Goal: Information Seeking & Learning: Learn about a topic

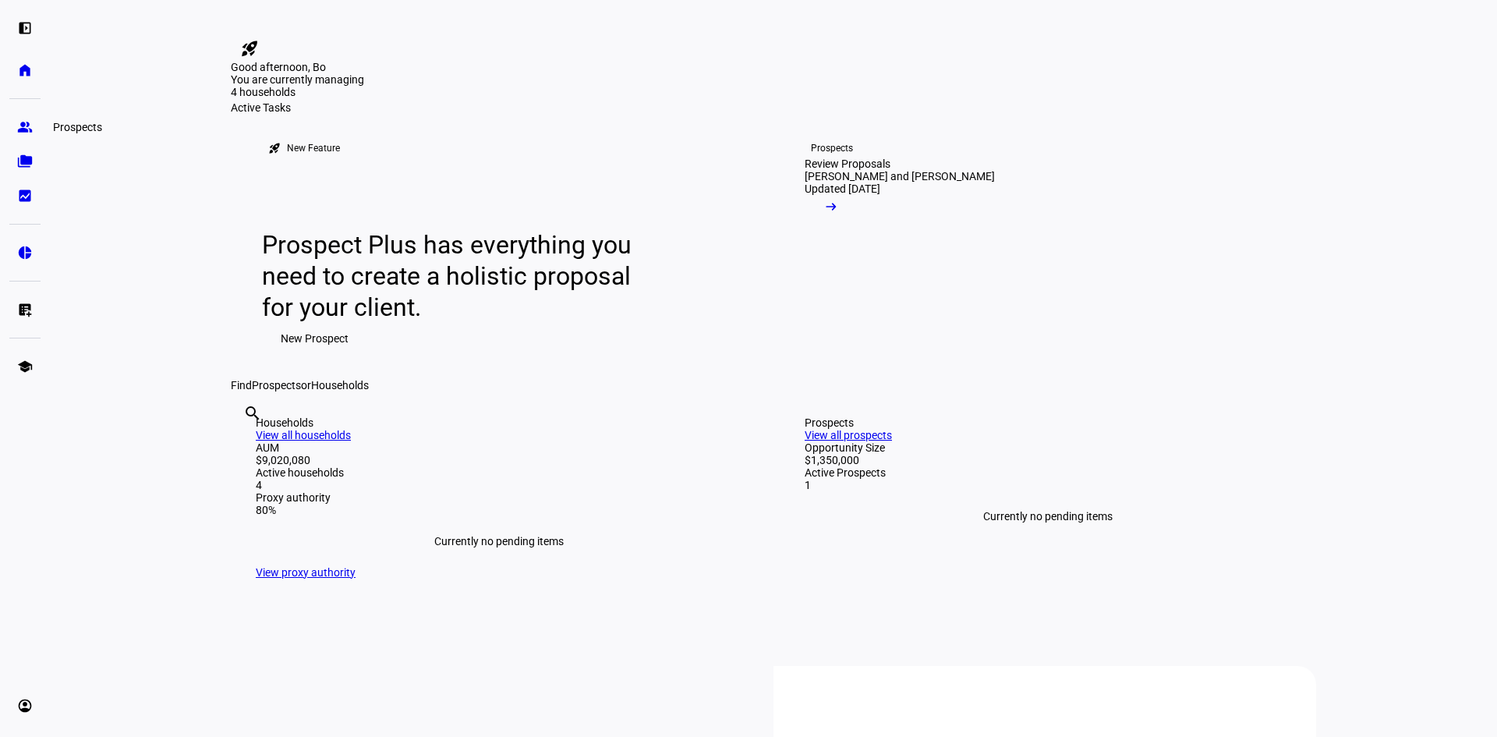
click at [11, 124] on link "group Prospects" at bounding box center [24, 127] width 31 height 31
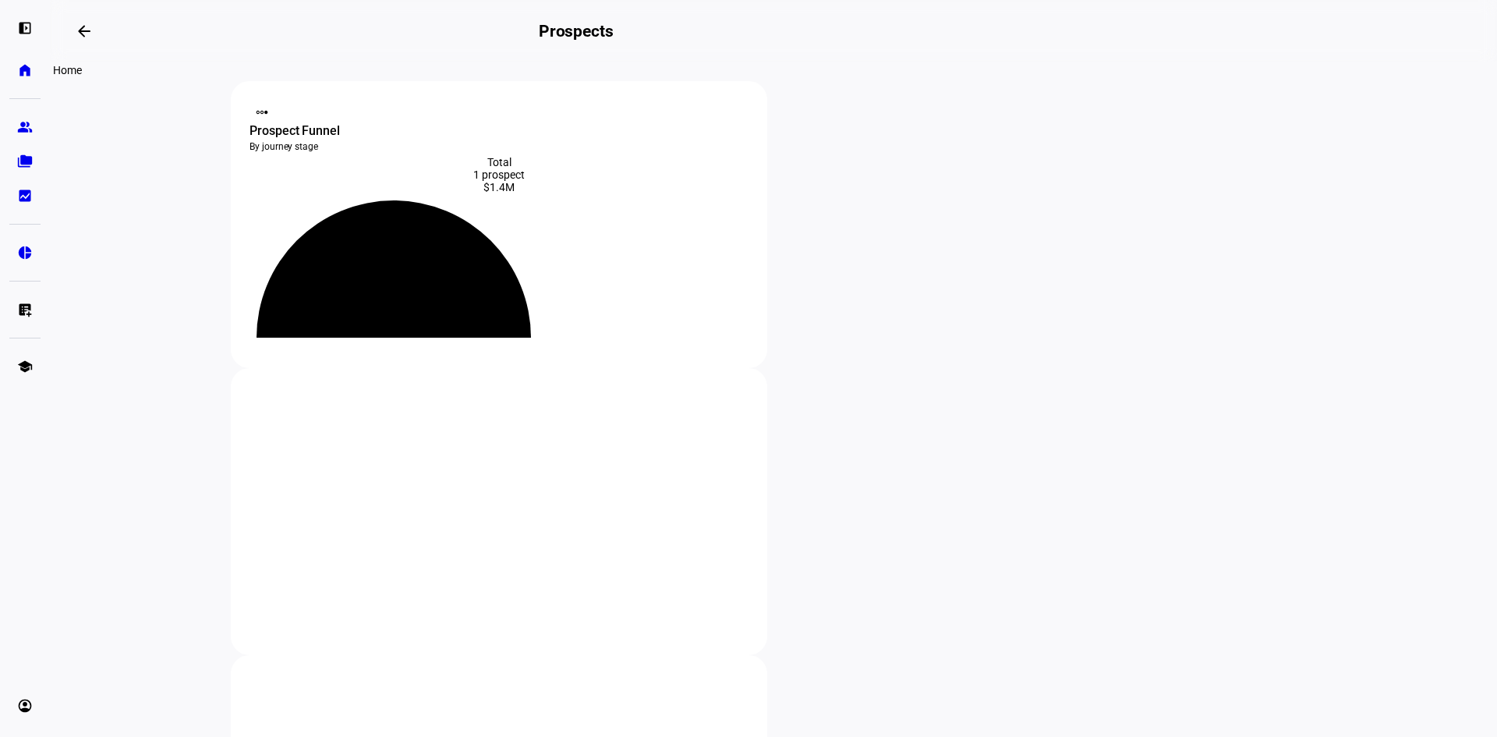
click at [27, 76] on eth-mat-symbol "home" at bounding box center [25, 70] width 16 height 16
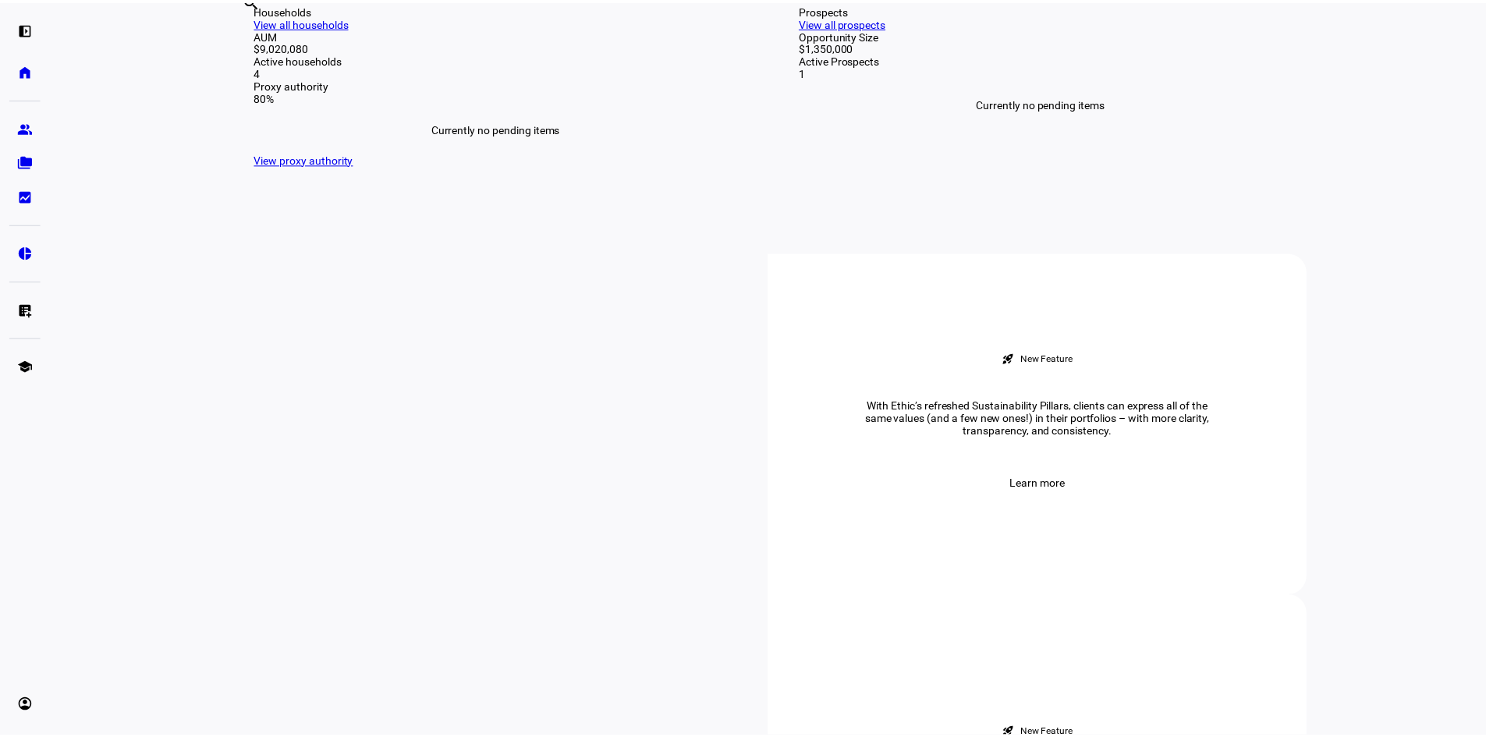
scroll to position [234, 0]
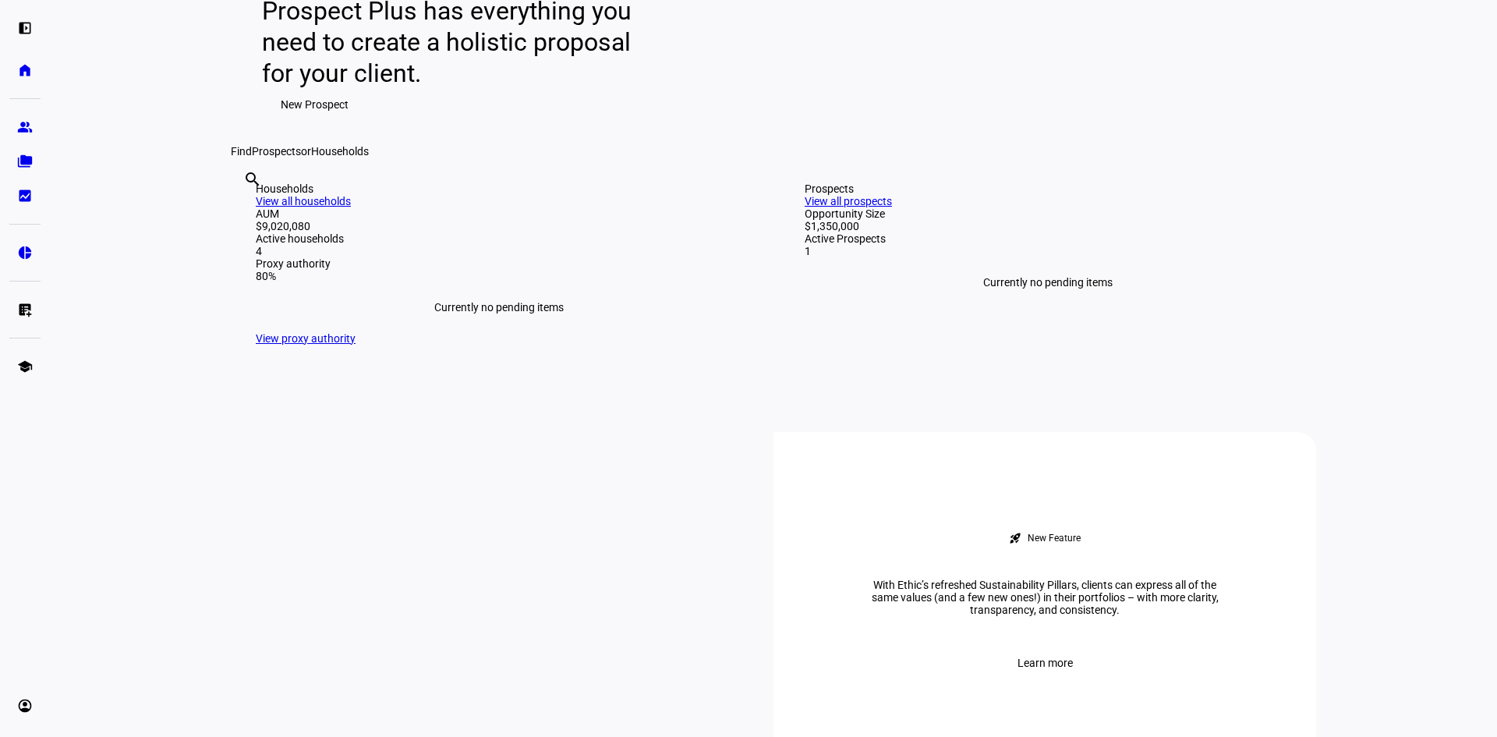
click at [246, 210] on input "text" at bounding box center [244, 200] width 3 height 19
type input "[PERSON_NAME]"
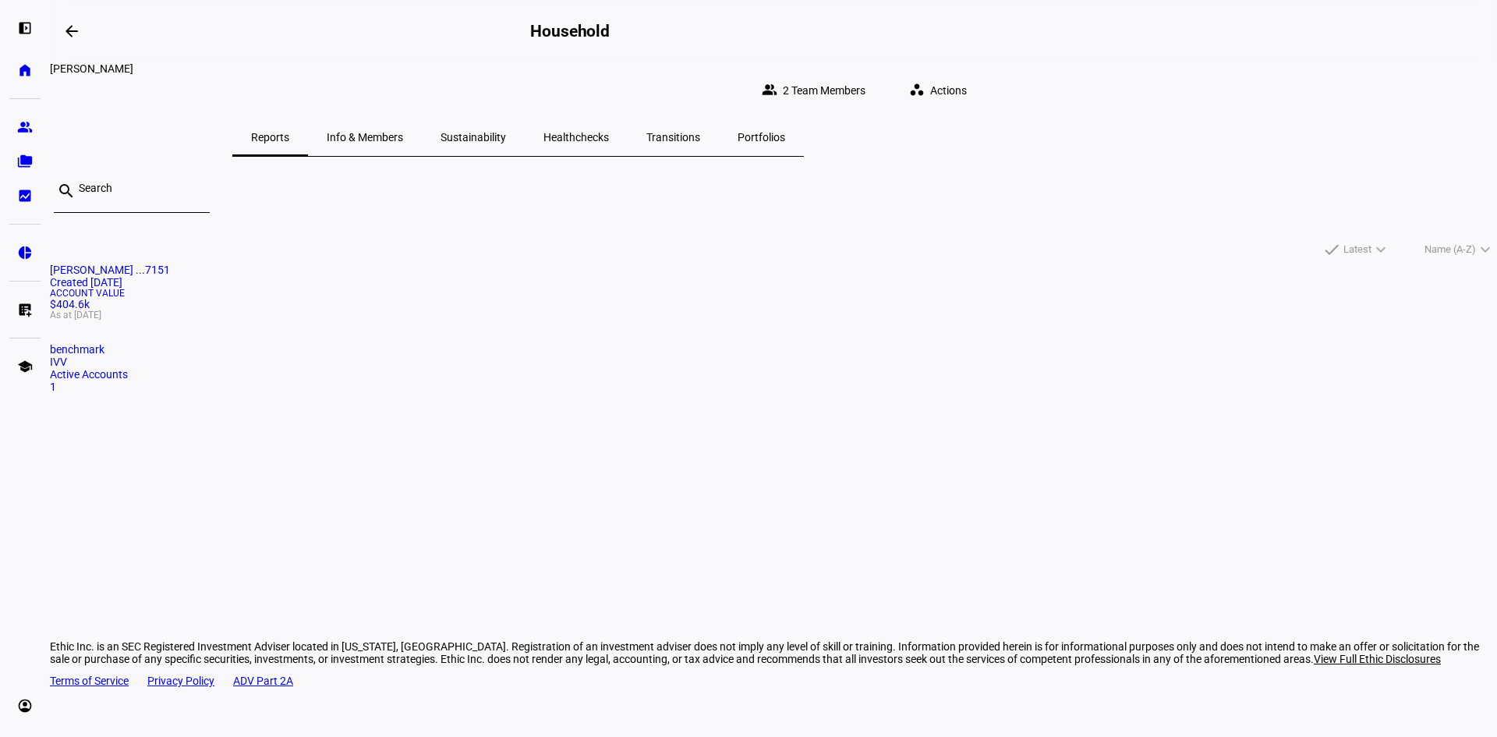
click at [785, 132] on span "Portfolios" at bounding box center [762, 137] width 48 height 11
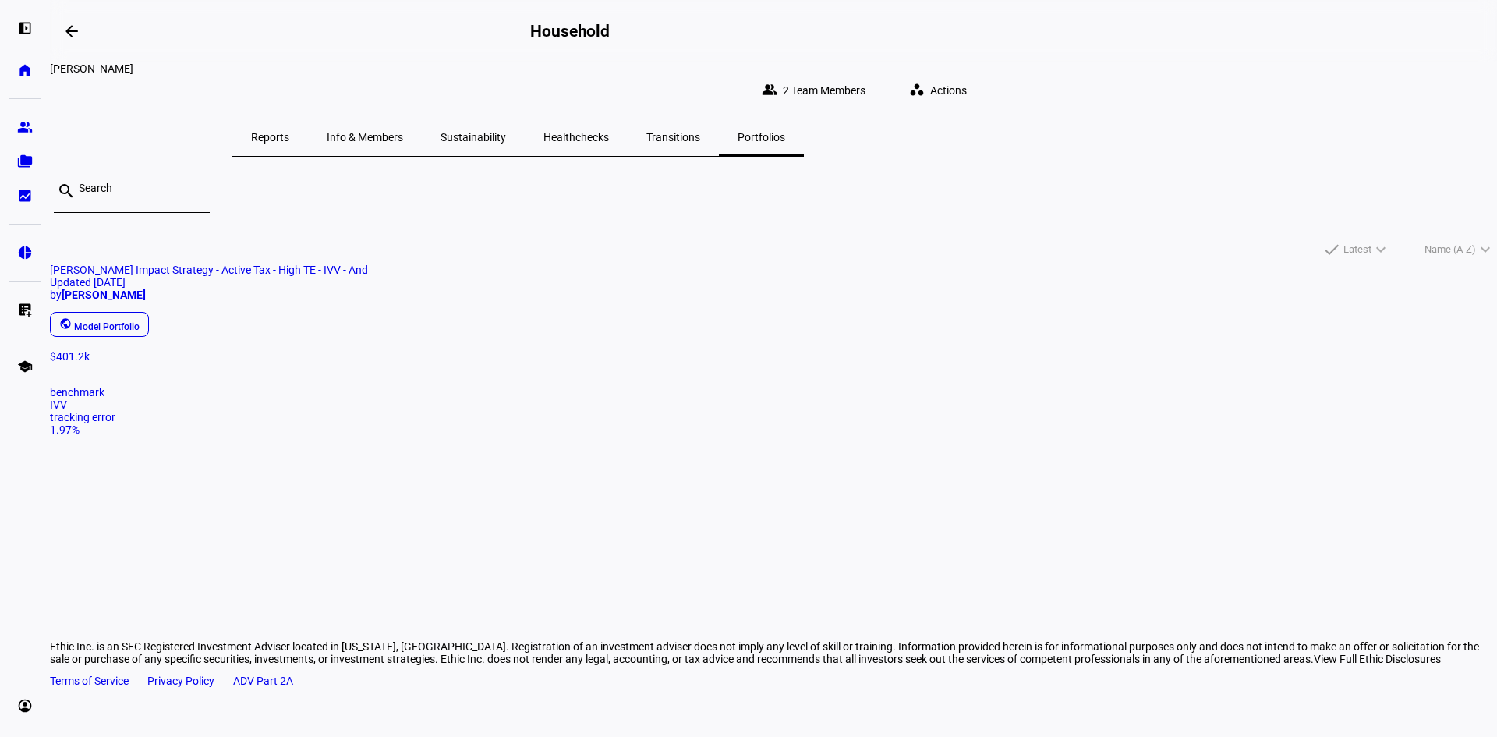
click at [397, 340] on div "public Model Portfolio" at bounding box center [767, 324] width 1447 height 31
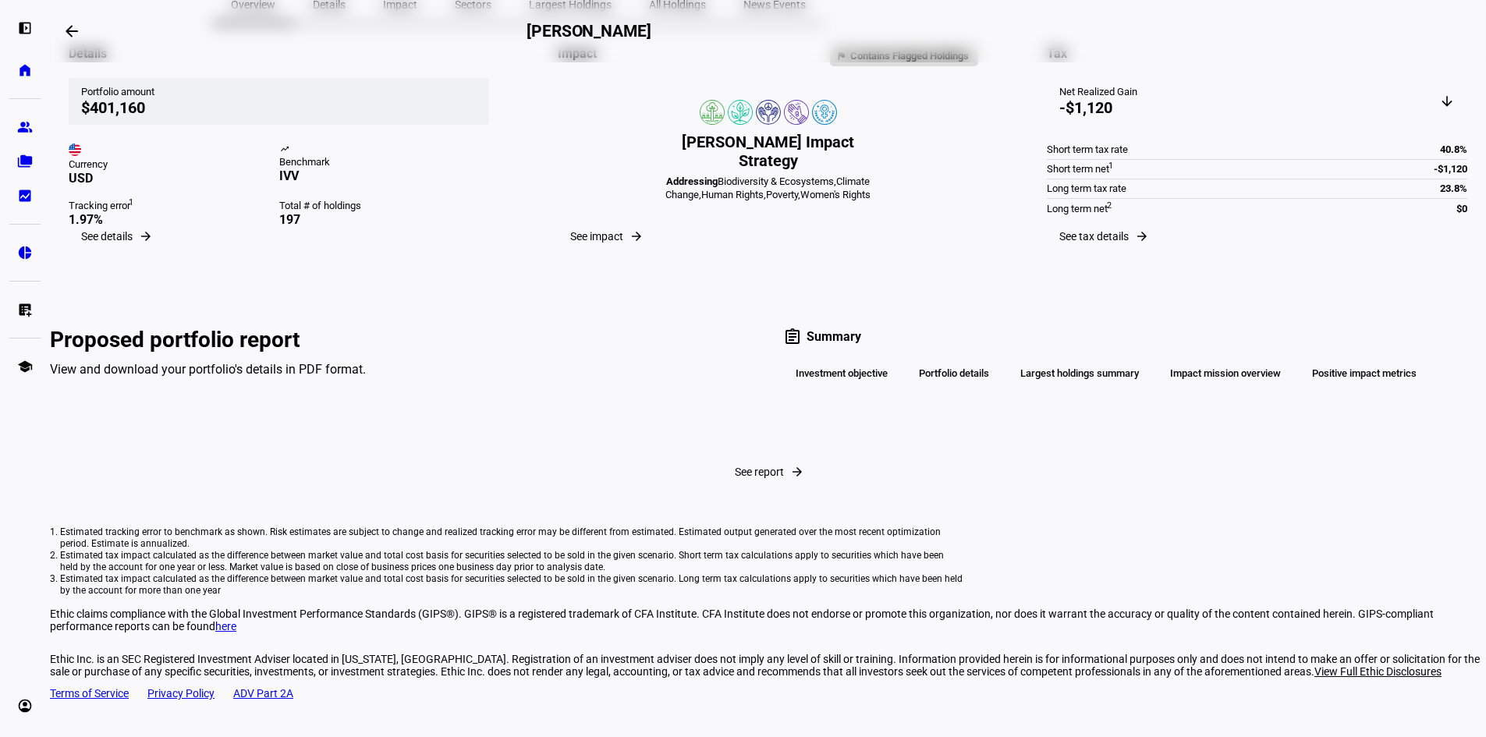
scroll to position [234, 0]
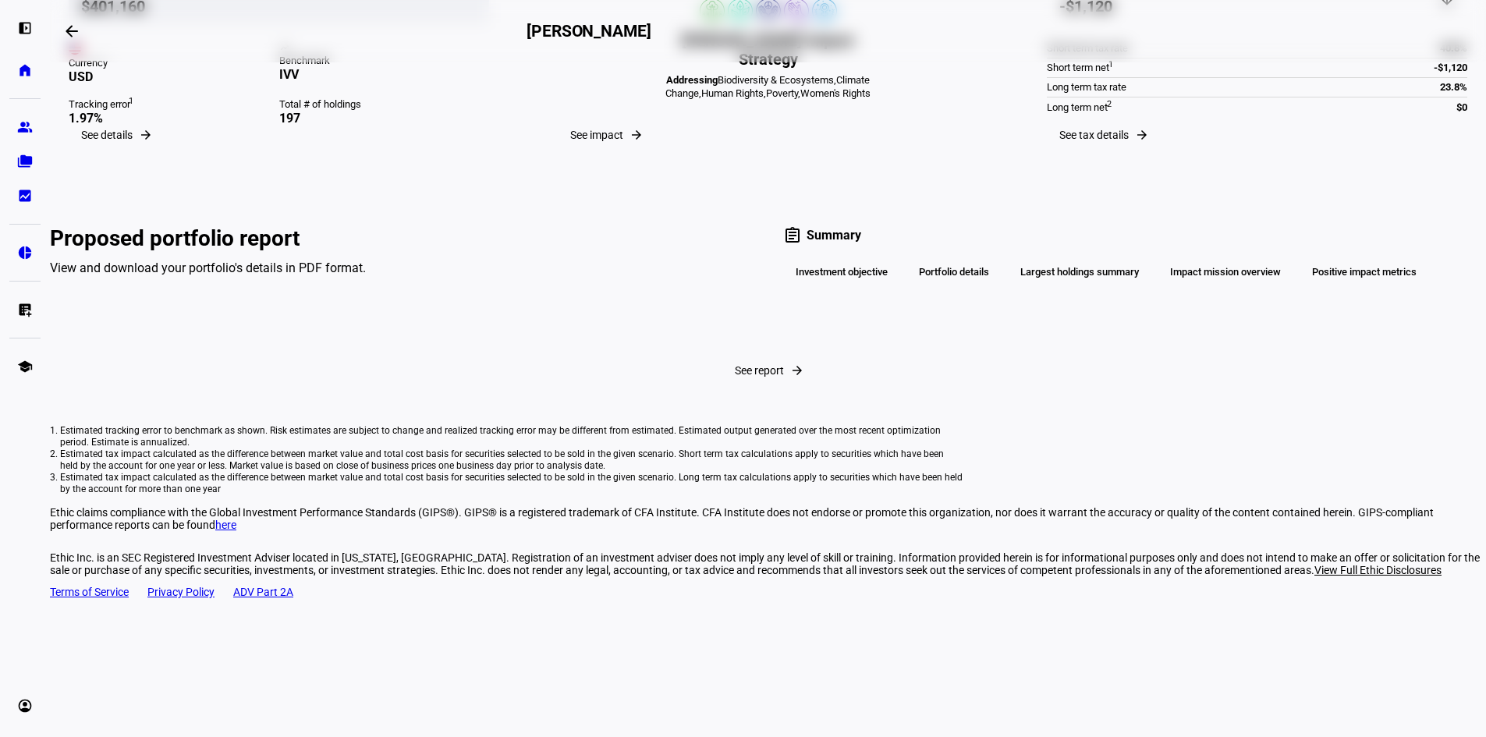
drag, startPoint x: 364, startPoint y: 420, endPoint x: 384, endPoint y: 420, distance: 20.3
click at [735, 377] on span "See report" at bounding box center [759, 370] width 49 height 12
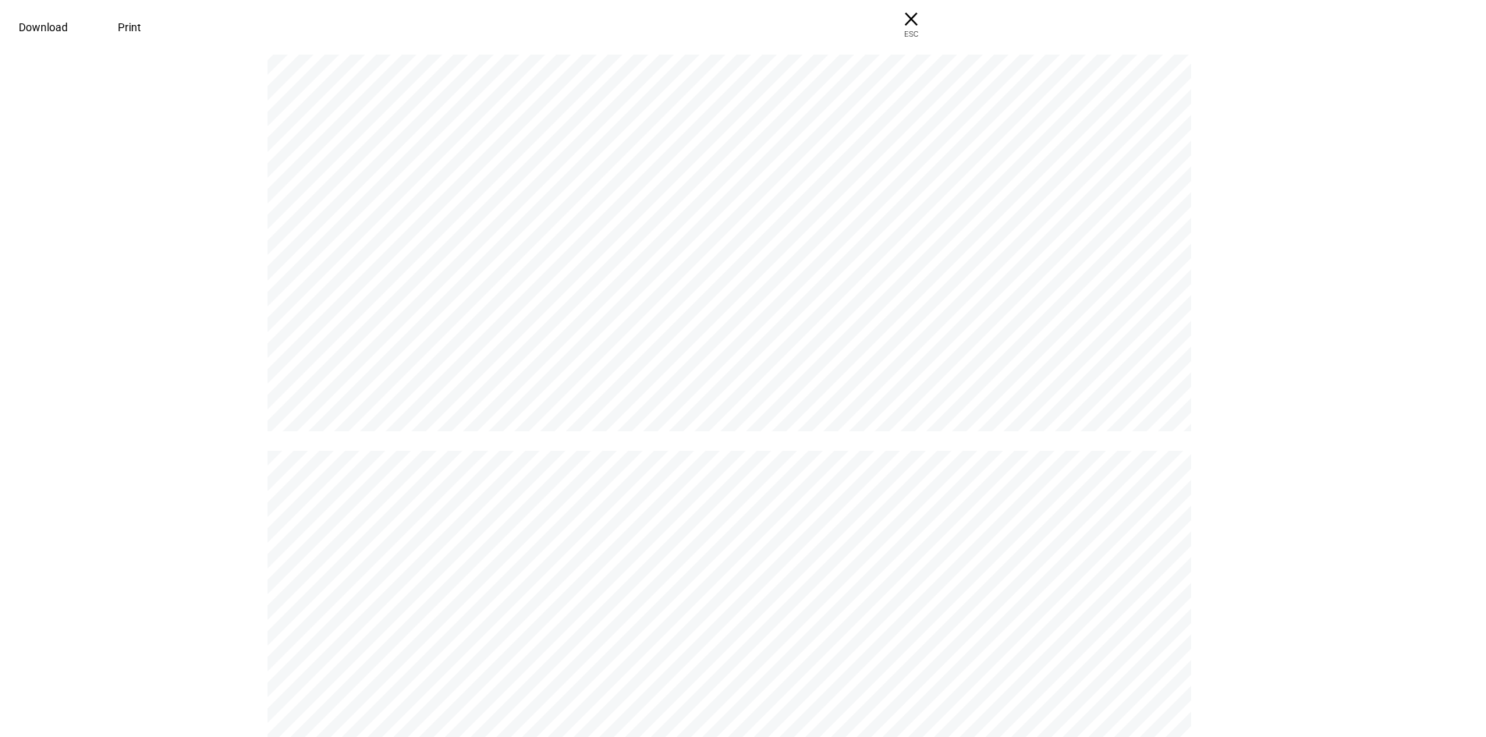
scroll to position [2184, 0]
click at [68, 23] on span "Download" at bounding box center [43, 27] width 49 height 12
click at [1302, 298] on div " Contains Flagged Holdings [PERSON_NAME] Impact Strategy - Active Tax - High T…" at bounding box center [743, 394] width 1486 height 686
click at [936, 23] on span "× ESC" at bounding box center [911, 25] width 50 height 50
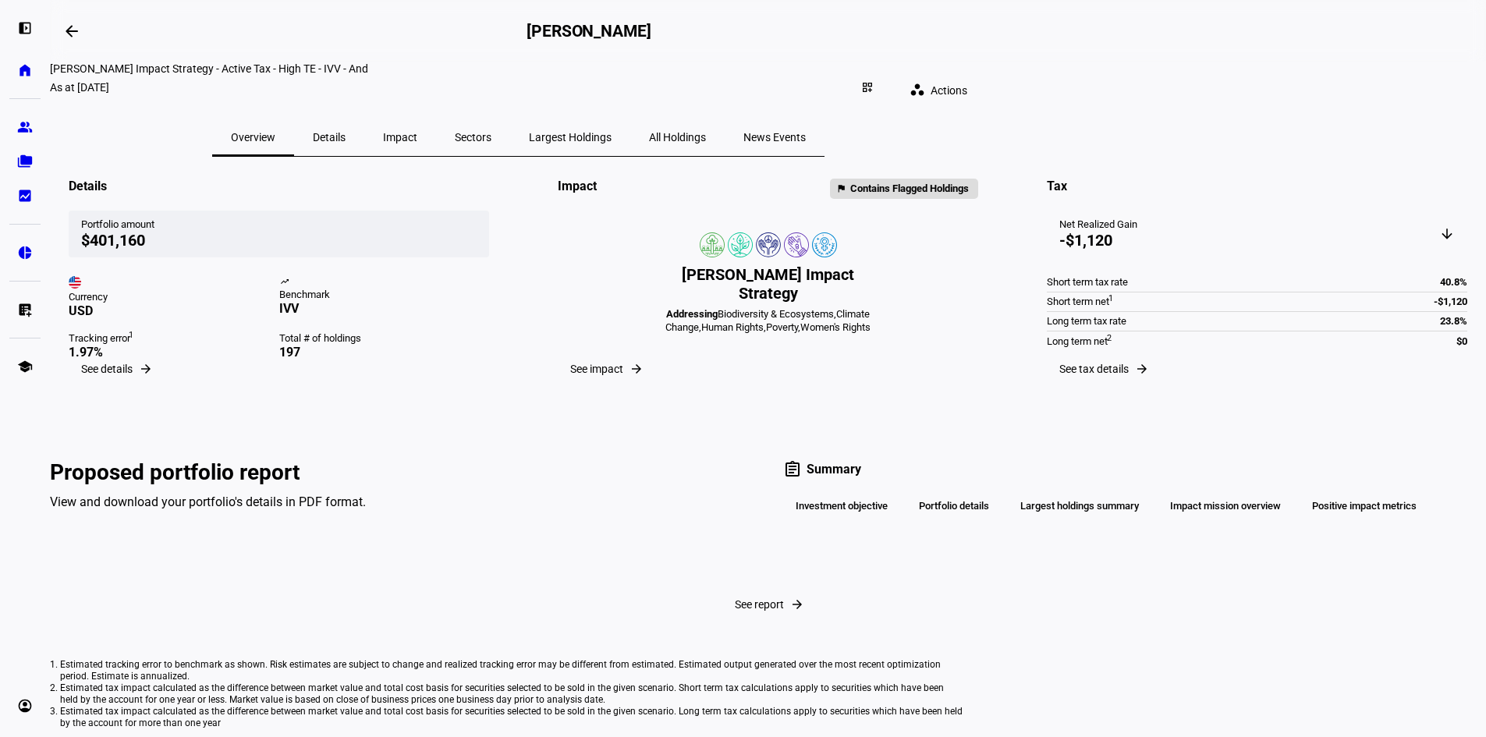
click at [345, 132] on span "Details" at bounding box center [329, 137] width 33 height 11
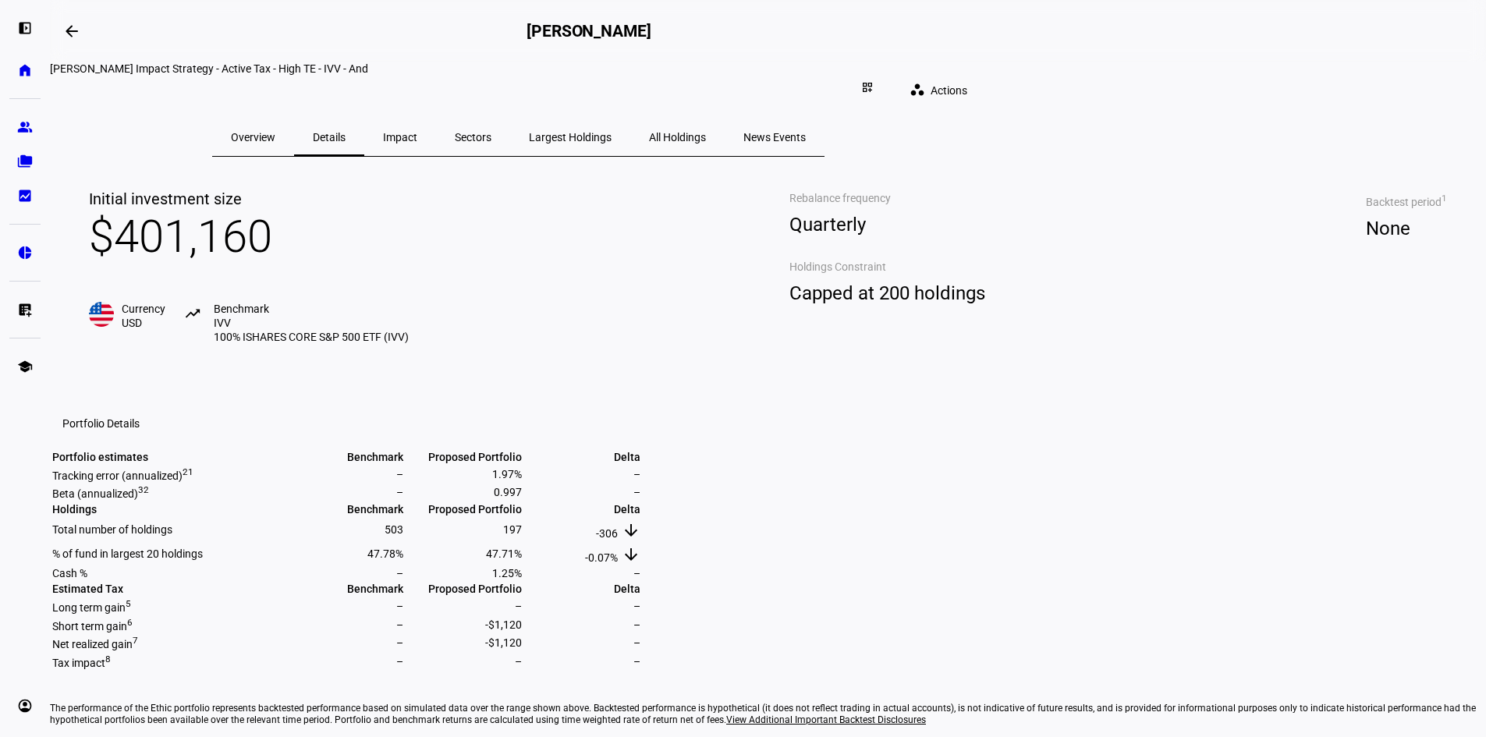
click at [417, 119] on span "Impact" at bounding box center [400, 137] width 34 height 37
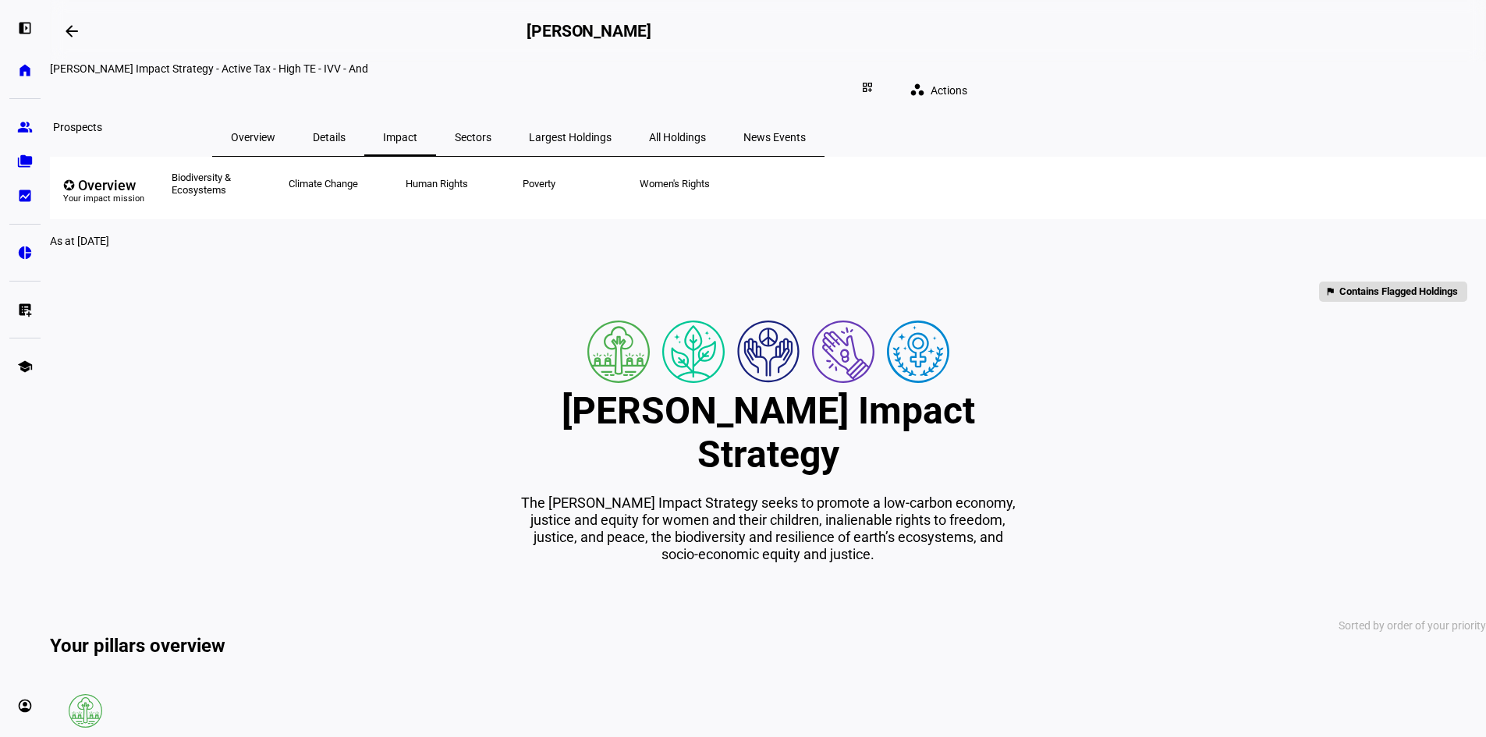
click at [16, 137] on link "group Prospects" at bounding box center [24, 127] width 31 height 31
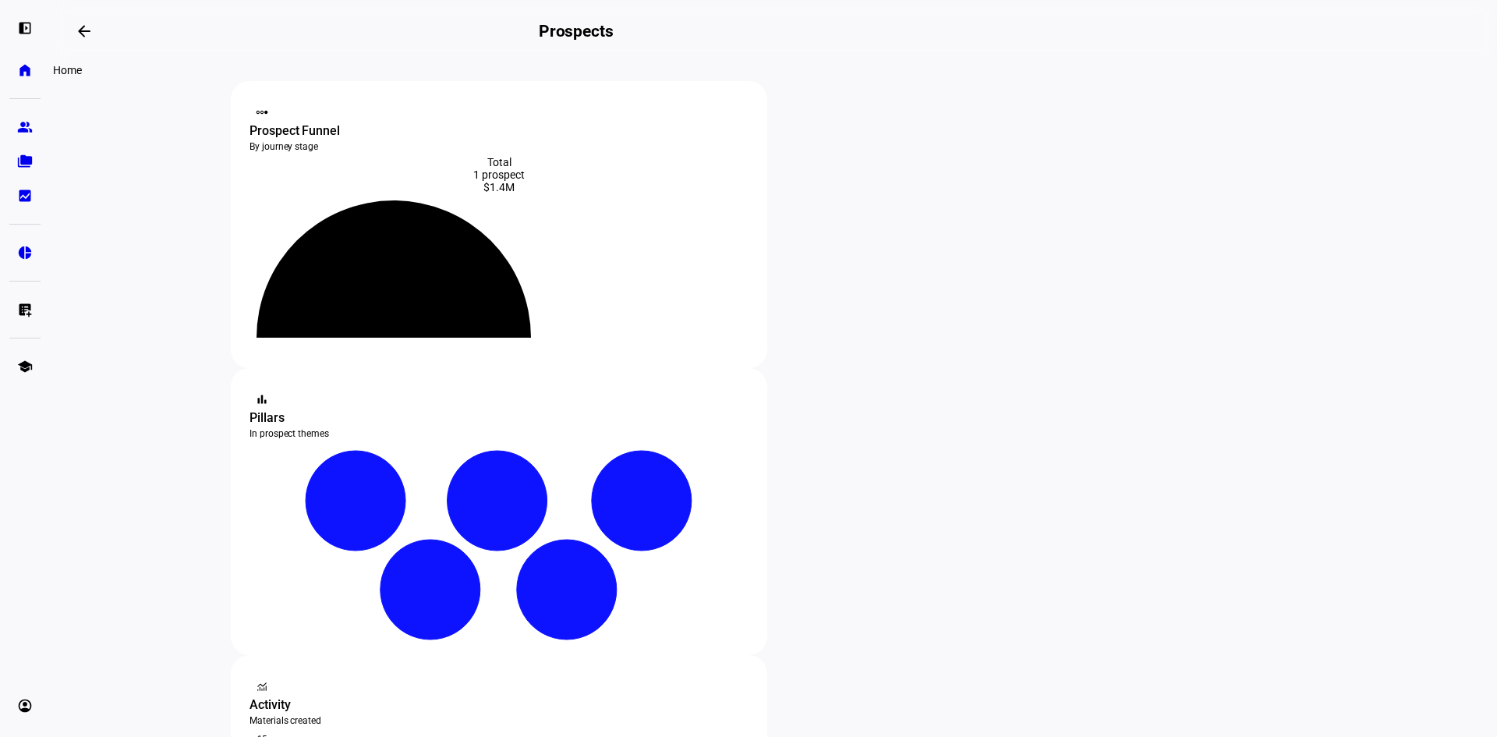
click at [25, 72] on eth-mat-symbol "home" at bounding box center [25, 70] width 16 height 16
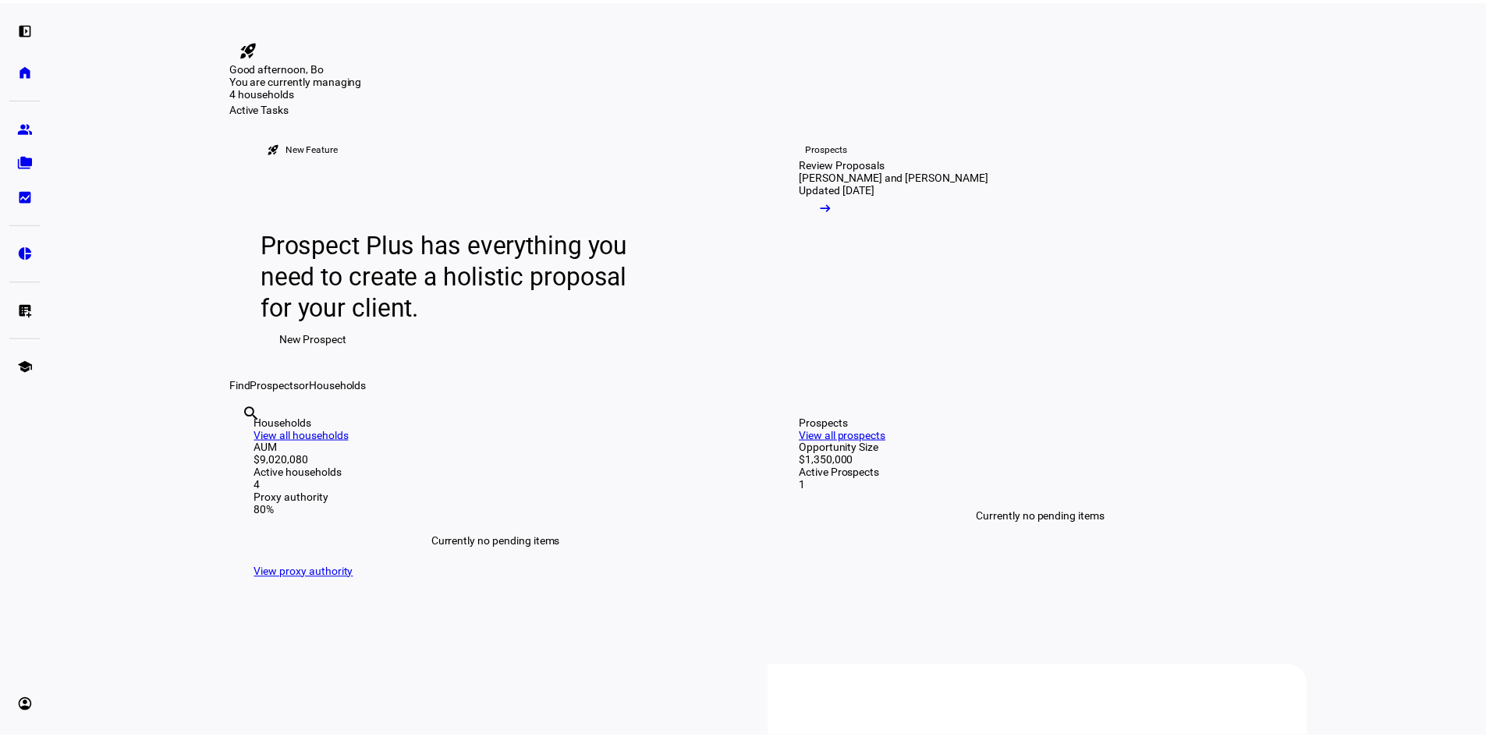
scroll to position [390, 0]
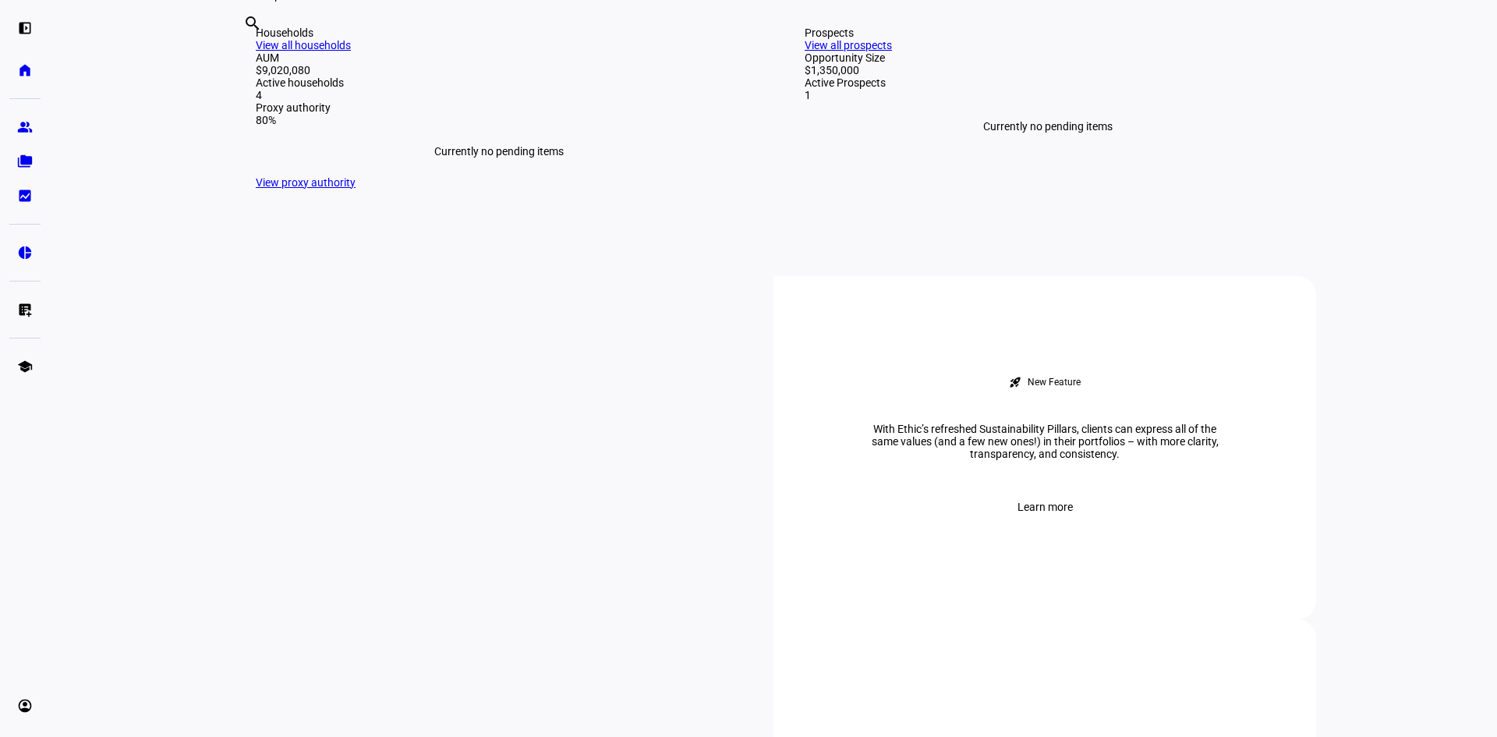
click at [306, 39] on div "Households" at bounding box center [499, 33] width 487 height 12
click at [678, 51] on div "Households View all households" at bounding box center [499, 39] width 487 height 25
click at [351, 51] on link "View all households" at bounding box center [303, 45] width 95 height 12
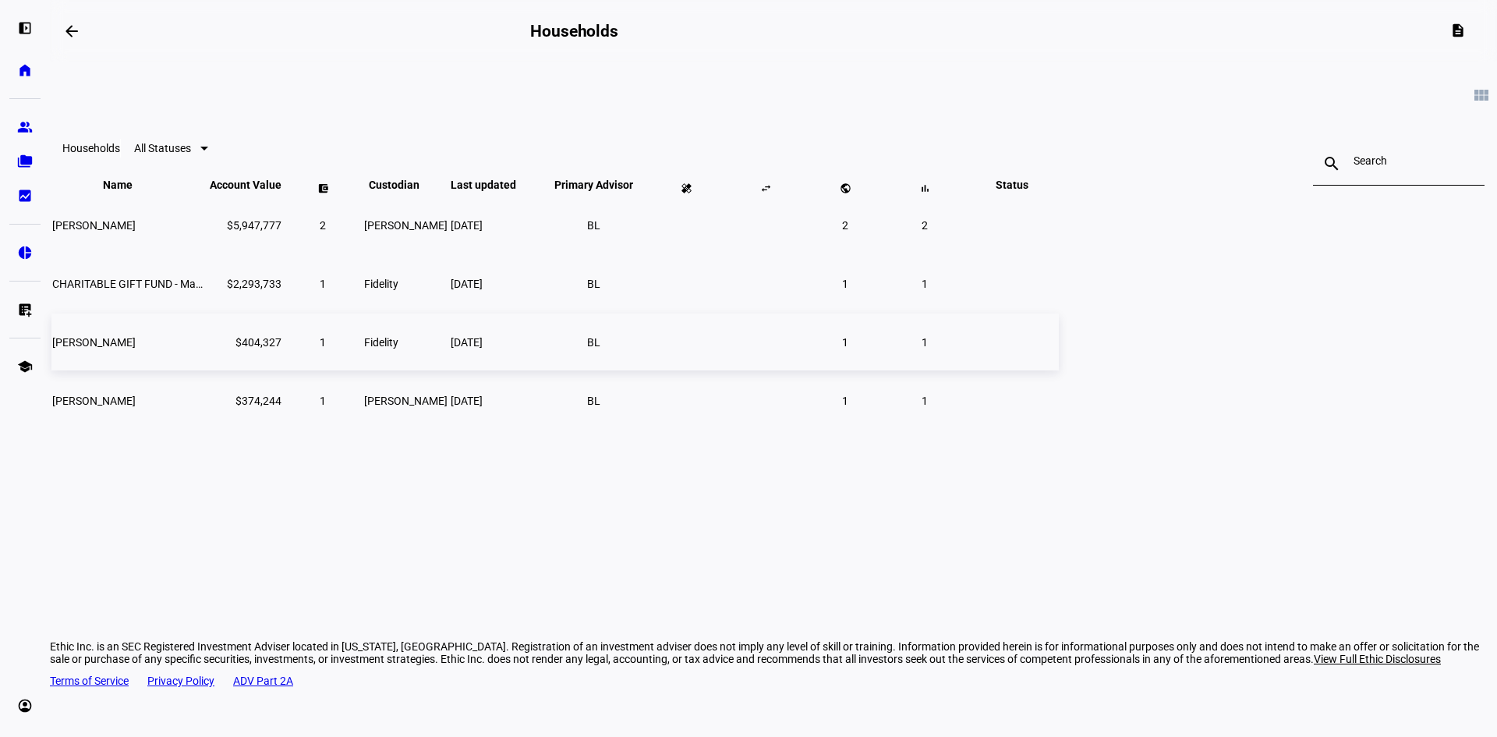
click at [448, 366] on td "Fidelity" at bounding box center [405, 342] width 85 height 57
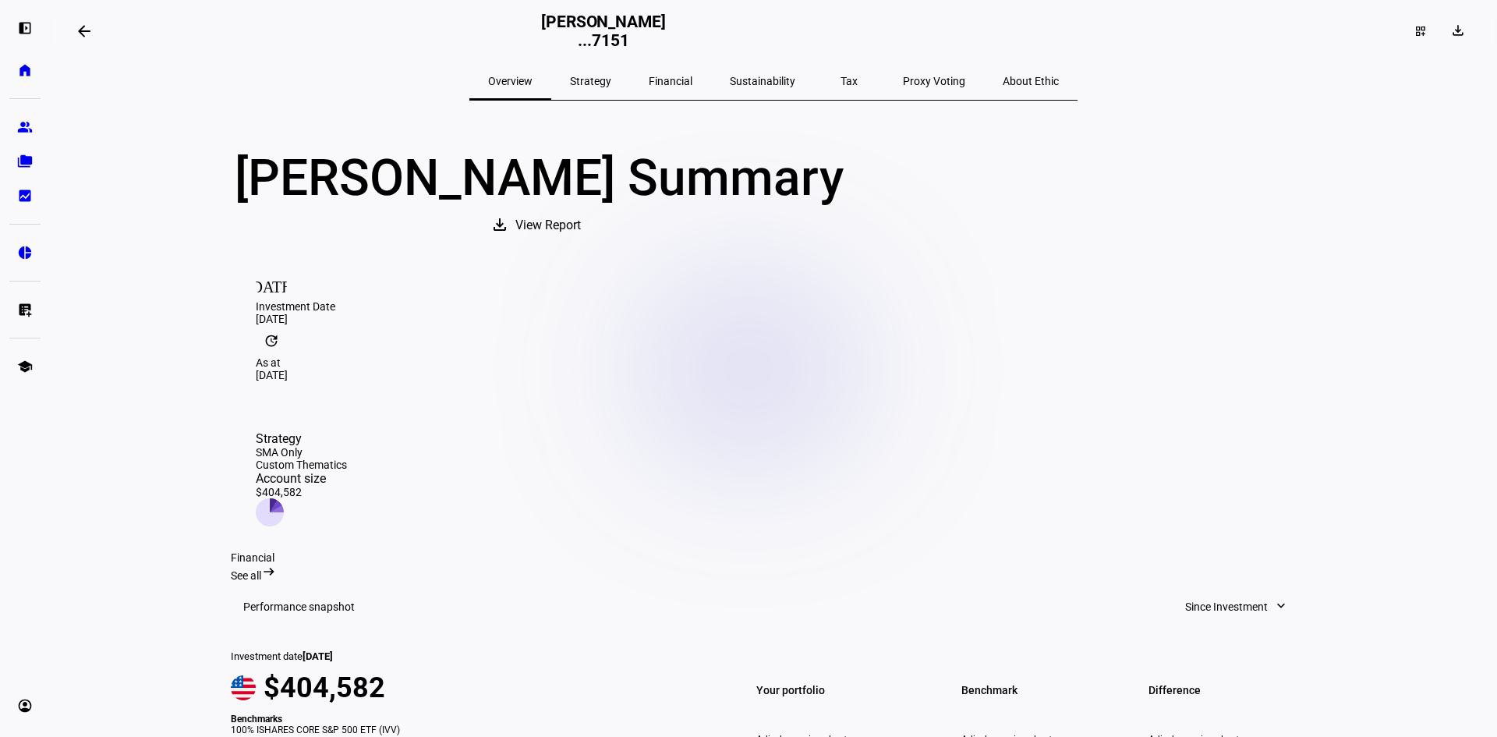
click at [581, 244] on span "View Report" at bounding box center [549, 225] width 66 height 37
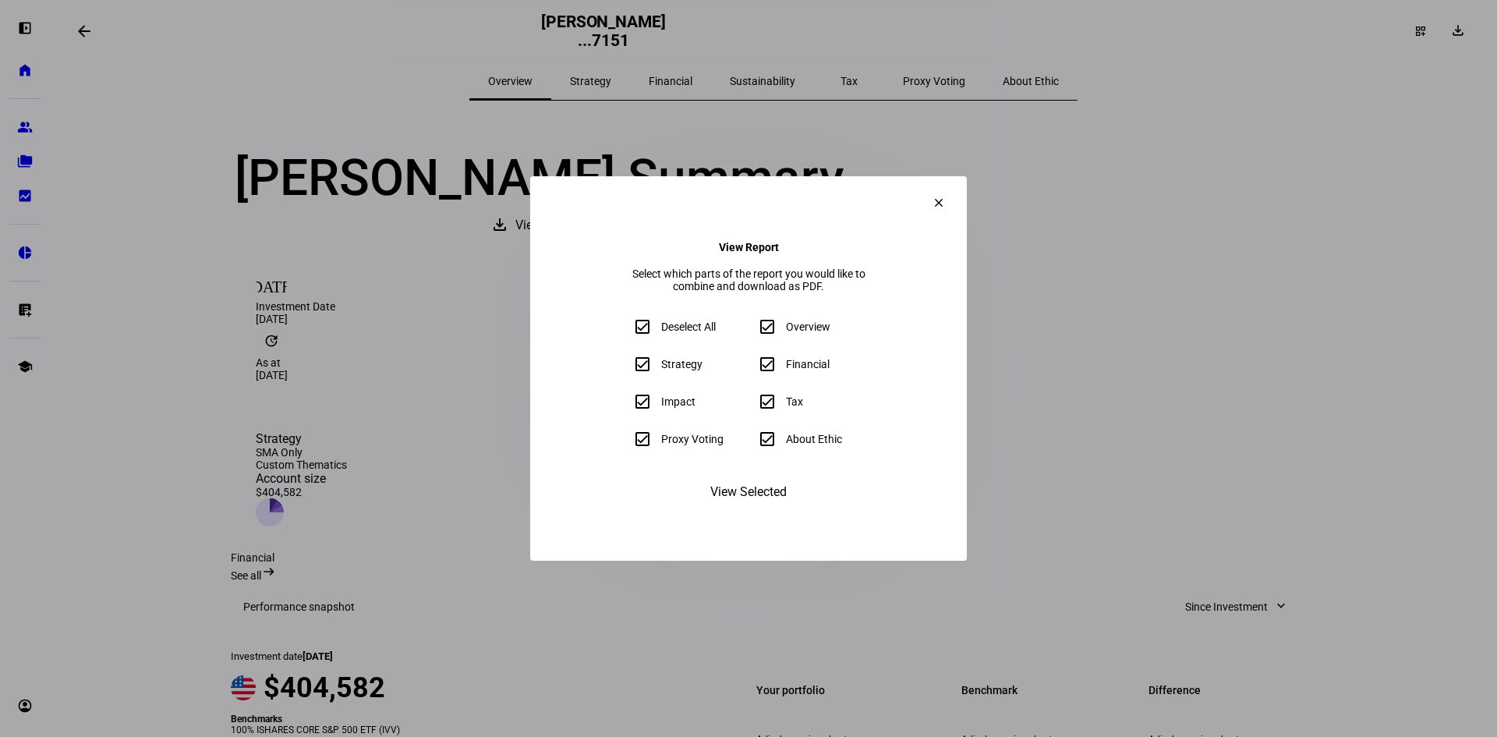
click at [750, 511] on span "View Selected" at bounding box center [748, 491] width 76 height 37
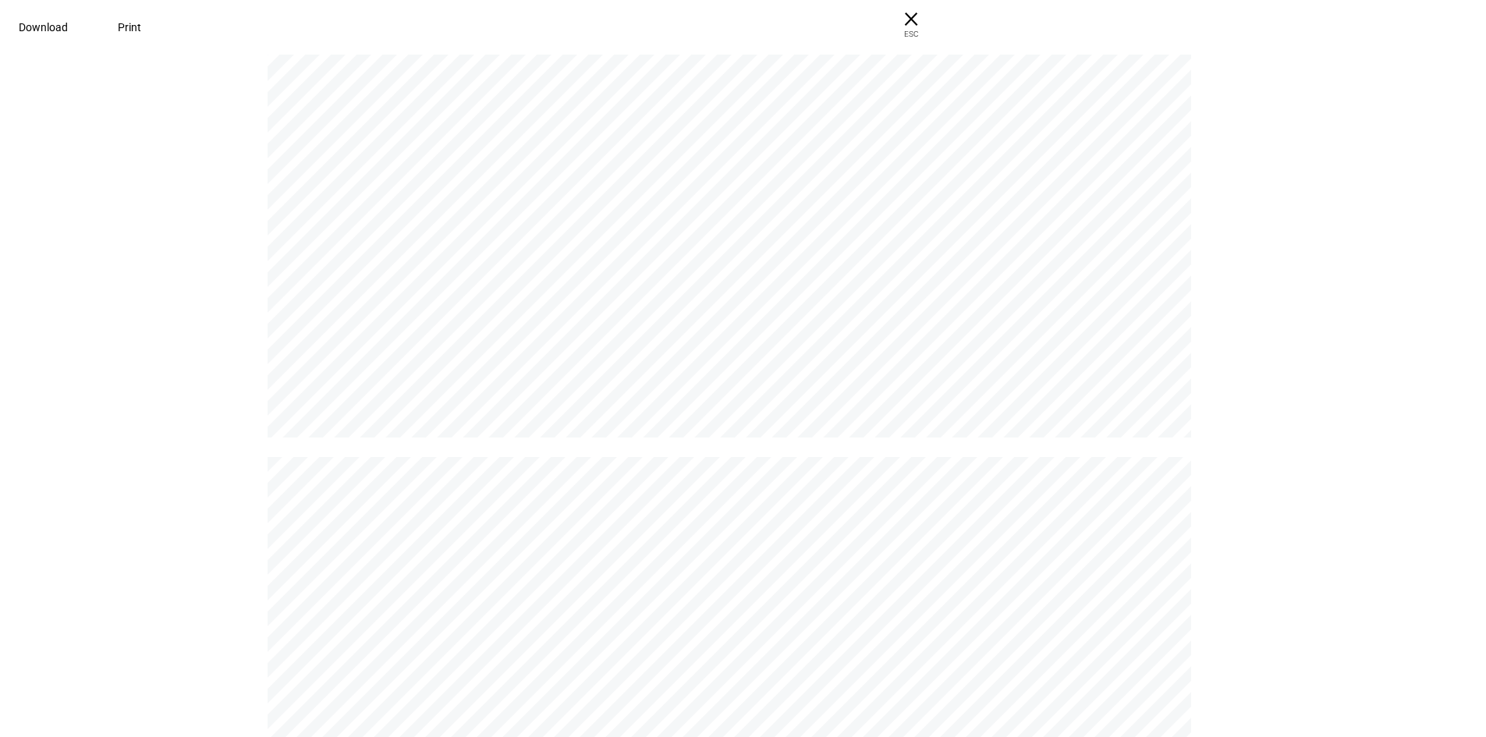
scroll to position [15676, 0]
click at [68, 24] on span "Download" at bounding box center [43, 27] width 49 height 12
